Goal: Find specific page/section: Find specific page/section

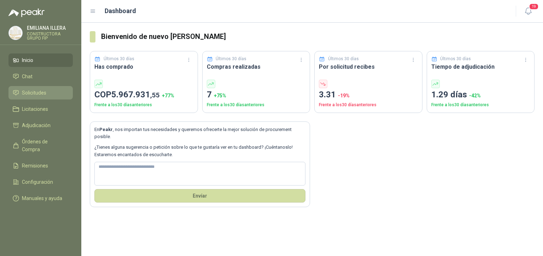
click at [26, 90] on span "Solicitudes" at bounding box center [34, 93] width 24 height 8
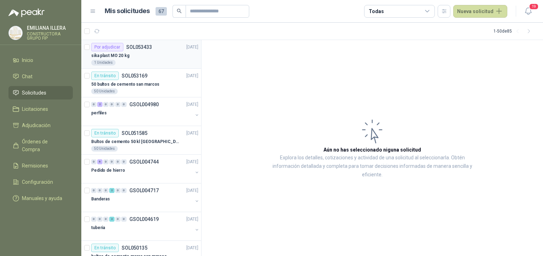
click at [159, 60] on div "1 Unidades" at bounding box center [144, 63] width 107 height 6
